Goal: Task Accomplishment & Management: Manage account settings

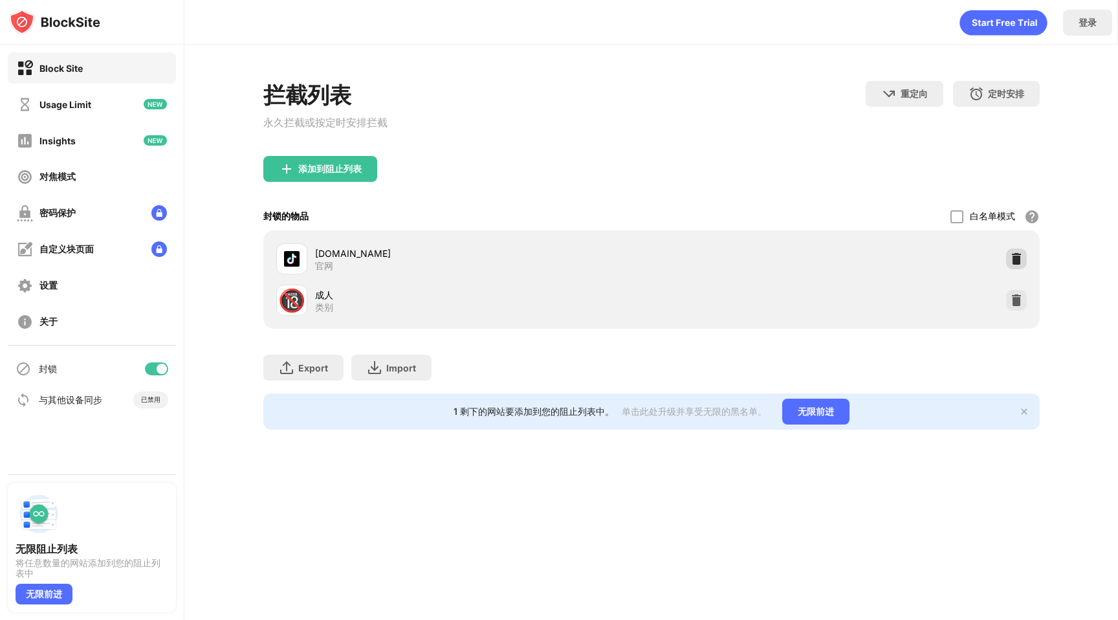
click at [1013, 254] on img at bounding box center [1016, 258] width 13 height 13
